Goal: Navigation & Orientation: Find specific page/section

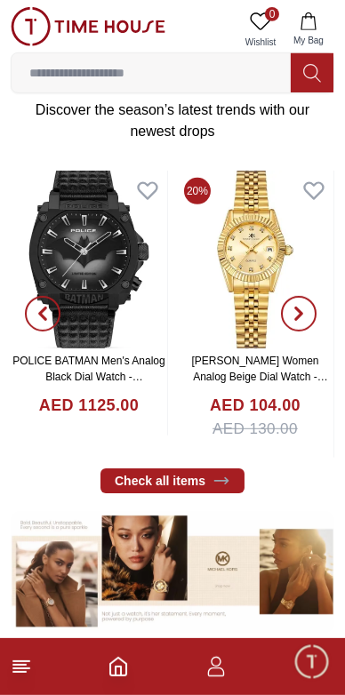
click at [27, 666] on icon at bounding box center [21, 666] width 21 height 21
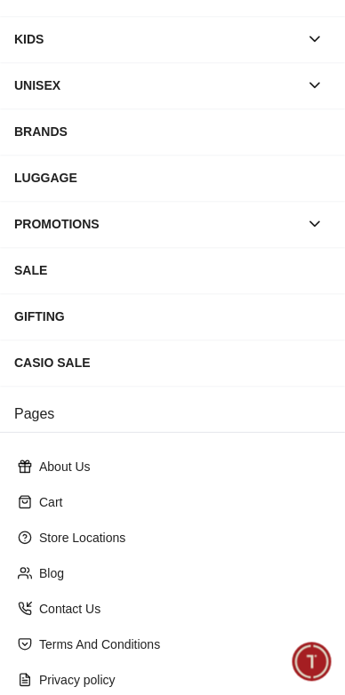
scroll to position [230, 0]
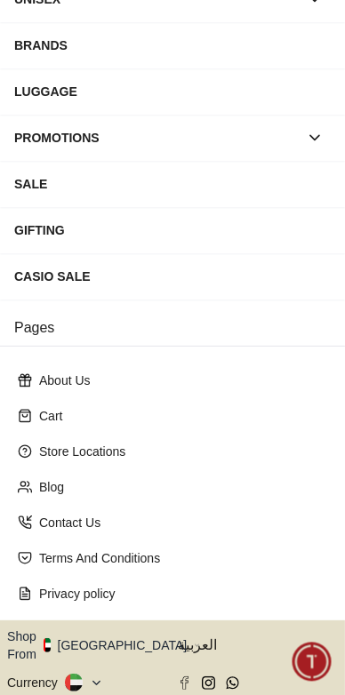
click at [112, 628] on button "Shop From [GEOGRAPHIC_DATA]" at bounding box center [103, 646] width 193 height 36
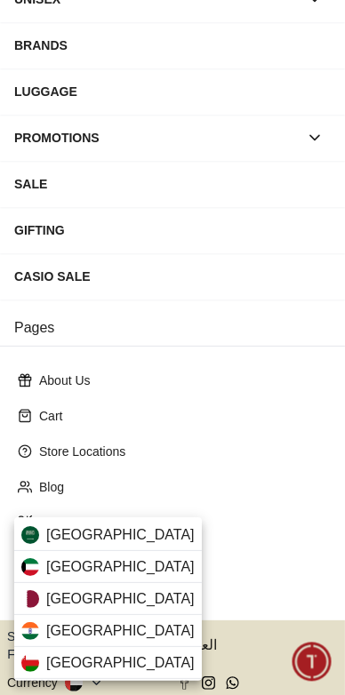
click at [136, 597] on div "[GEOGRAPHIC_DATA]" at bounding box center [108, 599] width 188 height 32
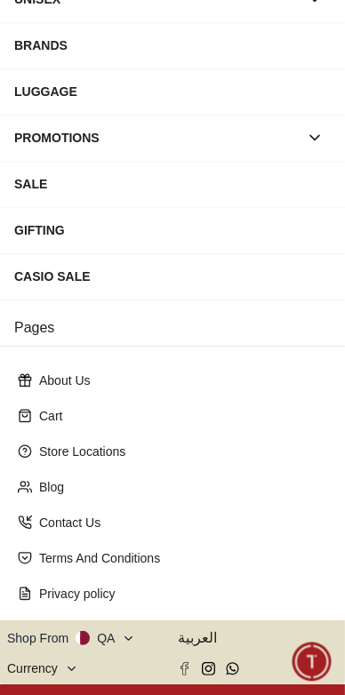
scroll to position [228, 0]
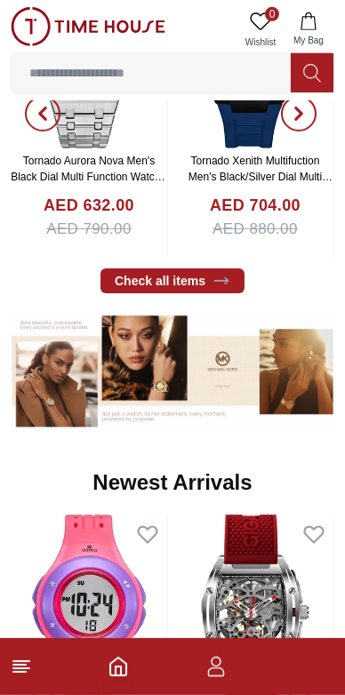
click at [22, 672] on line at bounding box center [19, 672] width 12 height 0
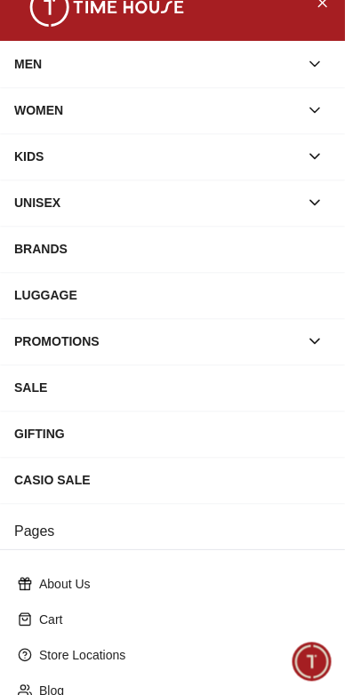
scroll to position [230, 0]
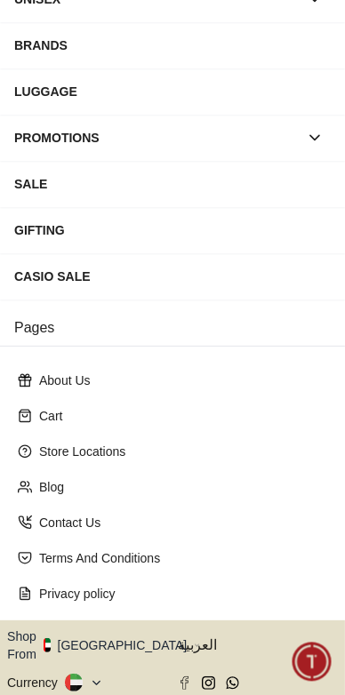
click at [115, 628] on button "Shop From [GEOGRAPHIC_DATA]" at bounding box center [103, 646] width 193 height 36
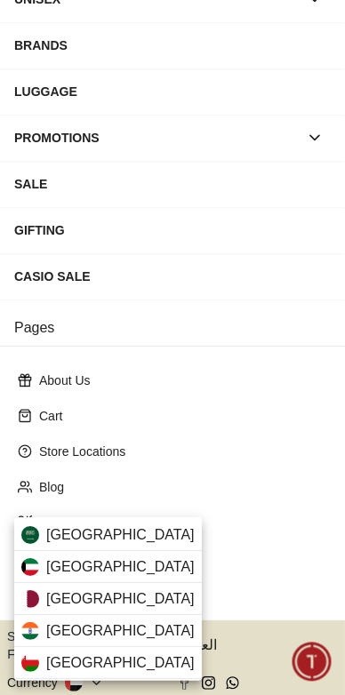
click at [152, 596] on div "[GEOGRAPHIC_DATA]" at bounding box center [108, 599] width 188 height 32
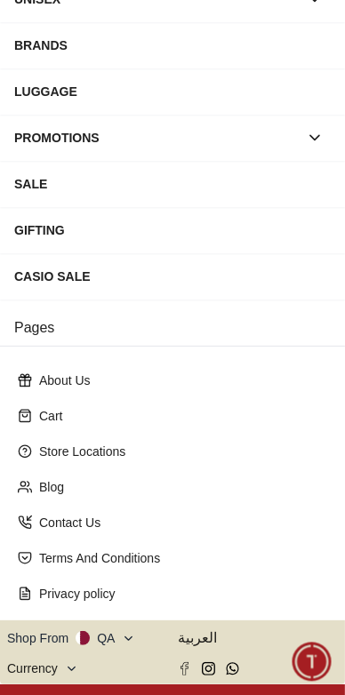
scroll to position [228, 0]
